Goal: Check status: Check status

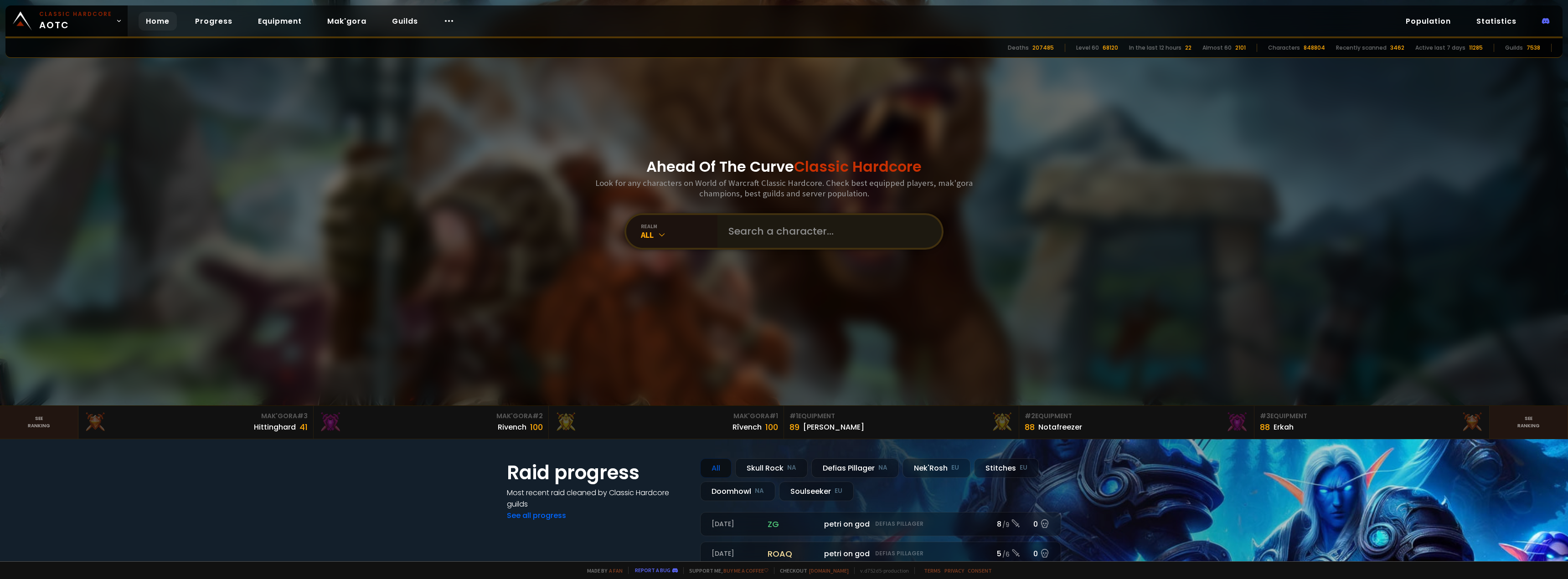
drag, startPoint x: 710, startPoint y: 233, endPoint x: 740, endPoint y: 239, distance: 30.6
click at [736, 240] on div "realm All" at bounding box center [784, 231] width 319 height 36
click at [741, 238] on input "text" at bounding box center [827, 231] width 208 height 33
type input "Thunderdeath"
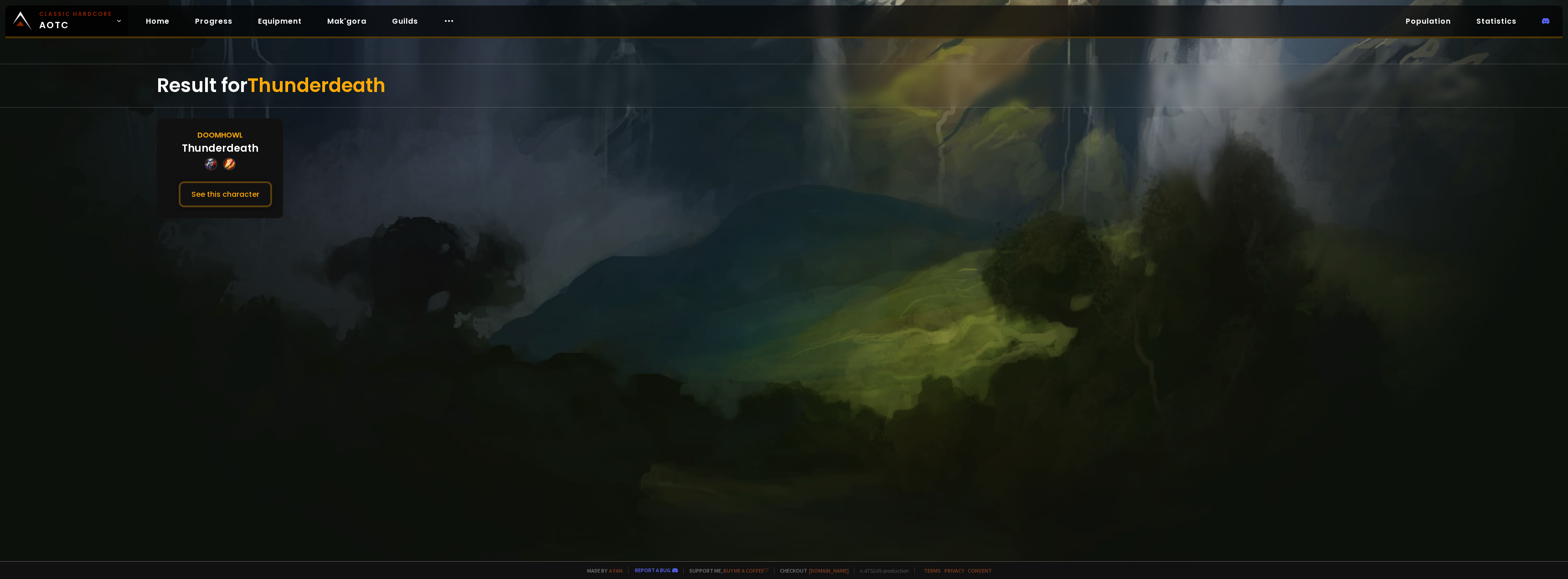
click at [275, 221] on div "Result for Thunderdeath Doomhowl Thunderdeath See this character" at bounding box center [784, 313] width 1568 height 498
click at [244, 192] on button "See this character" at bounding box center [226, 194] width 94 height 26
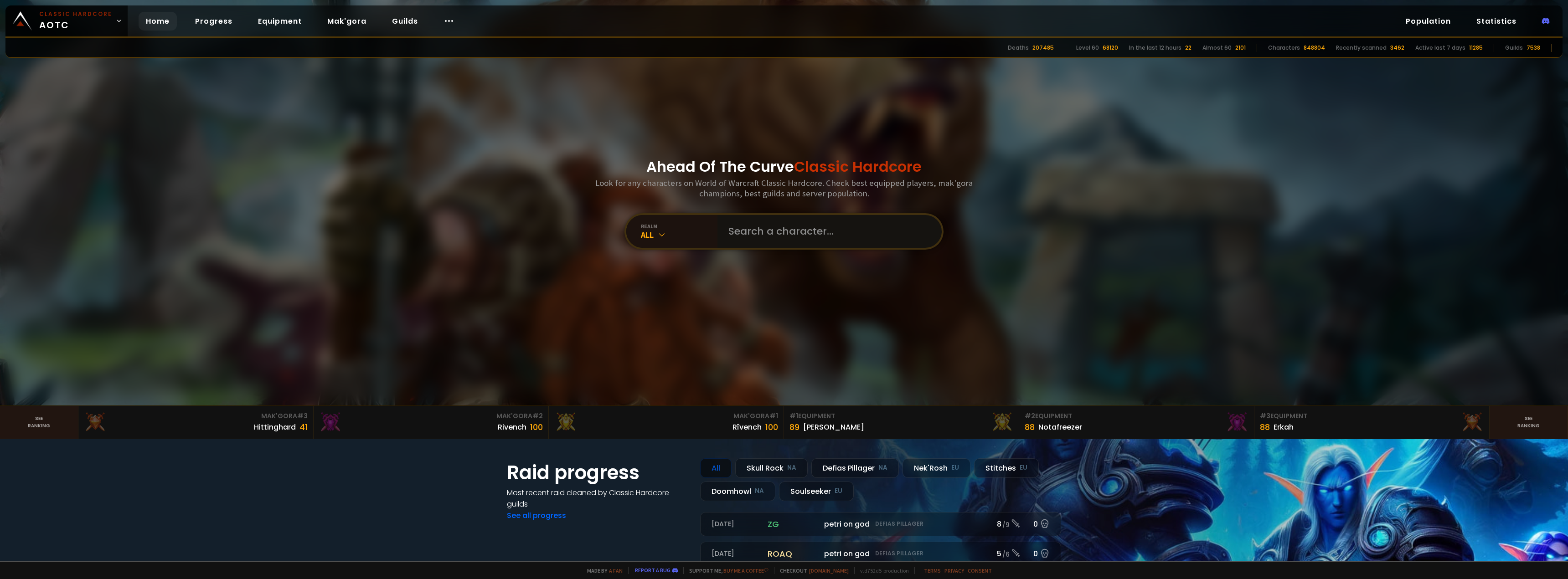
click at [761, 231] on input "text" at bounding box center [827, 231] width 208 height 33
type input "Chunkydee"
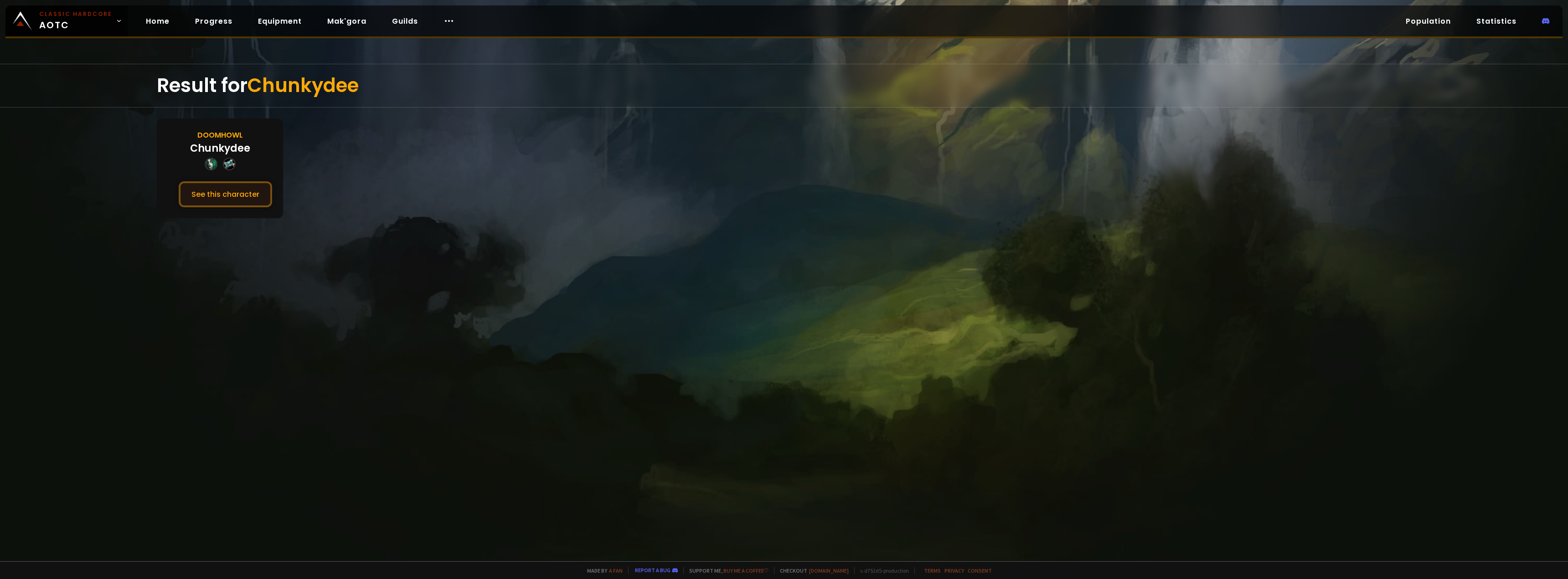
click at [215, 198] on button "See this character" at bounding box center [226, 194] width 94 height 26
